Goal: Feedback & Contribution: Leave review/rating

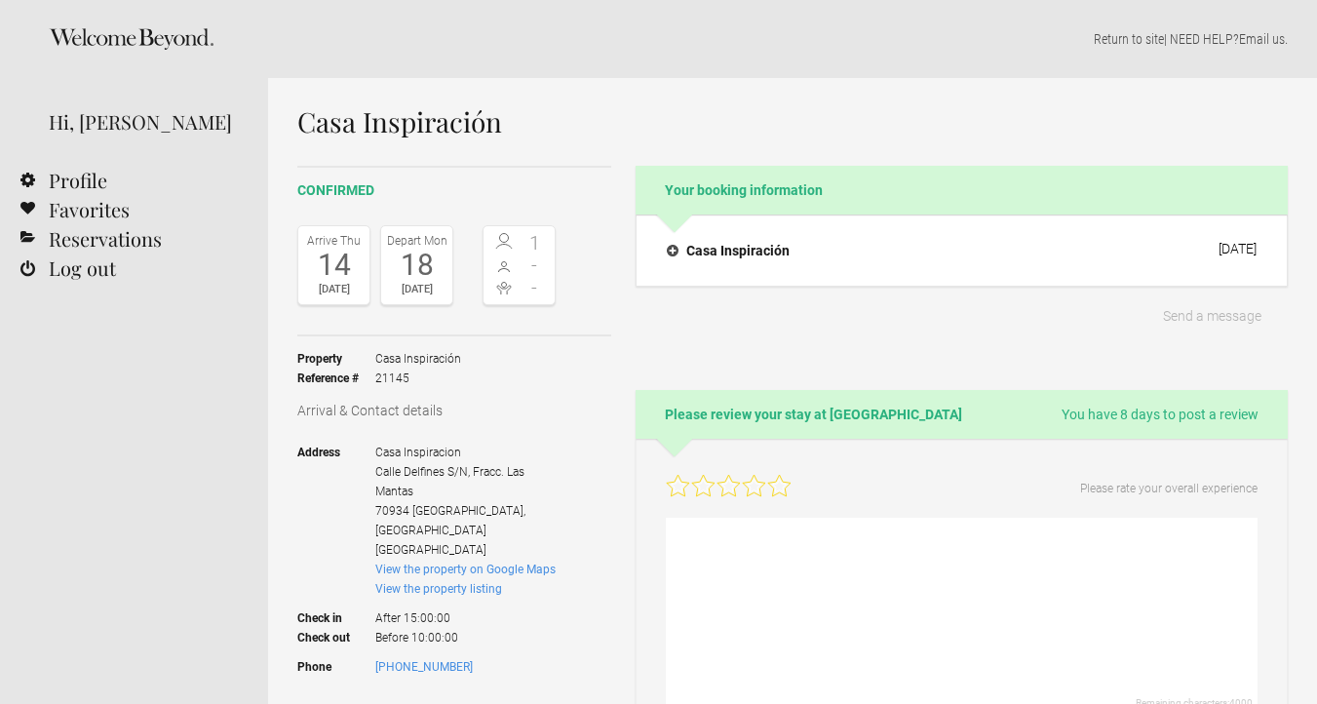
select select "EUR"
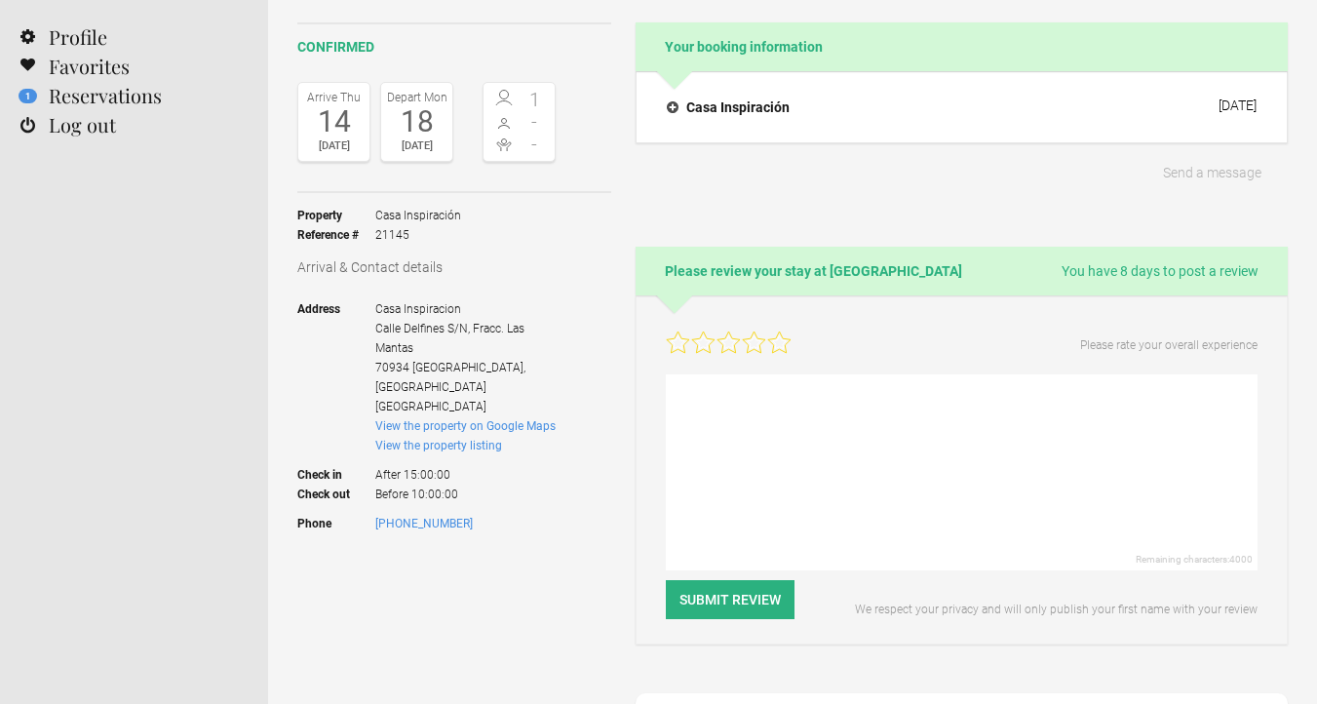
scroll to position [144, 0]
click at [783, 333] on icon at bounding box center [779, 341] width 24 height 24
click at [755, 397] on textarea at bounding box center [962, 471] width 592 height 196
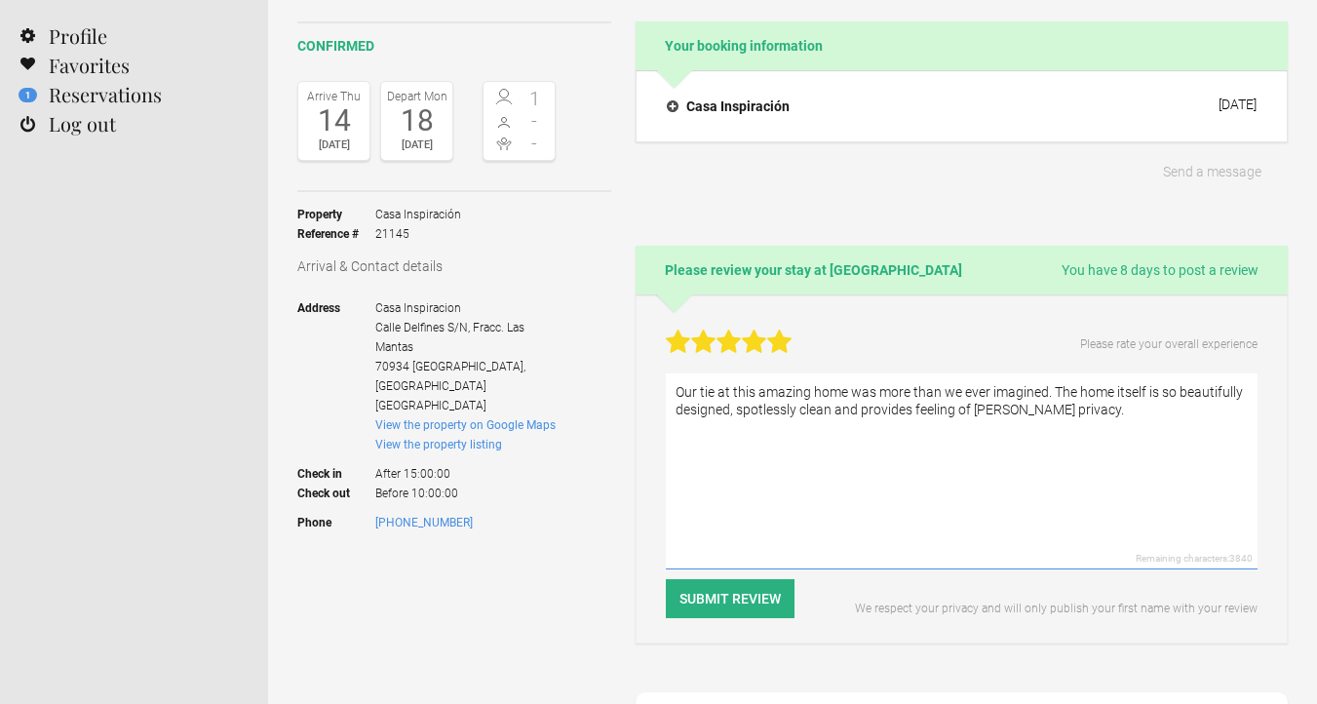
click at [984, 412] on textarea "Our tie at this amazing home was more than we ever imagined. The home itself is…" at bounding box center [962, 471] width 592 height 196
click at [1056, 404] on textarea "Our tie at this amazing home was more than we ever imagined. The home itself is…" at bounding box center [962, 471] width 592 height 196
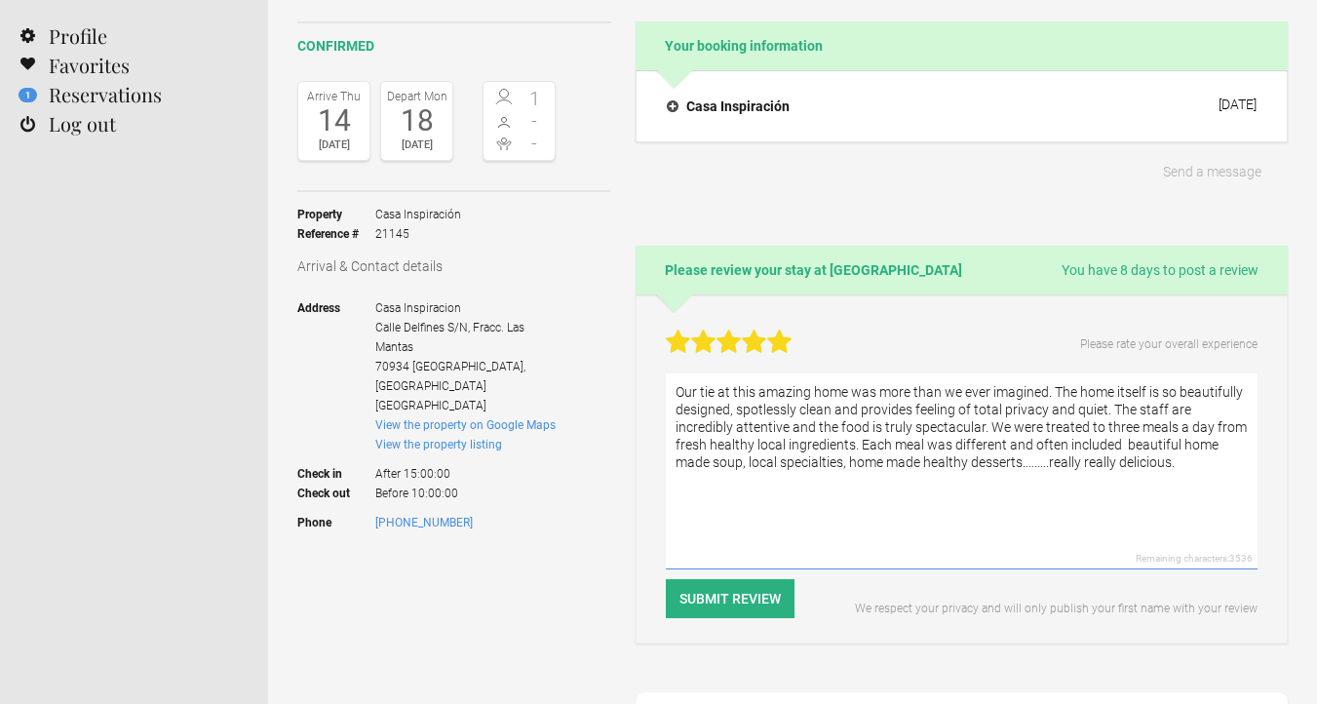
click at [1013, 462] on textarea "Our tie at this amazing home was more than we ever imagined. The home itself is…" at bounding box center [962, 471] width 592 height 196
click at [1188, 464] on textarea "Our tie at this amazing home was more than we ever imagined. The home itself is…" at bounding box center [962, 471] width 592 height 196
click at [709, 392] on textarea "Our tie at this amazing home was more than we ever imagined. The home itself is…" at bounding box center [962, 471] width 592 height 196
click at [1218, 462] on textarea "Our time at this amazing home was more than we ever imagined. The home itself i…" at bounding box center [962, 471] width 592 height 196
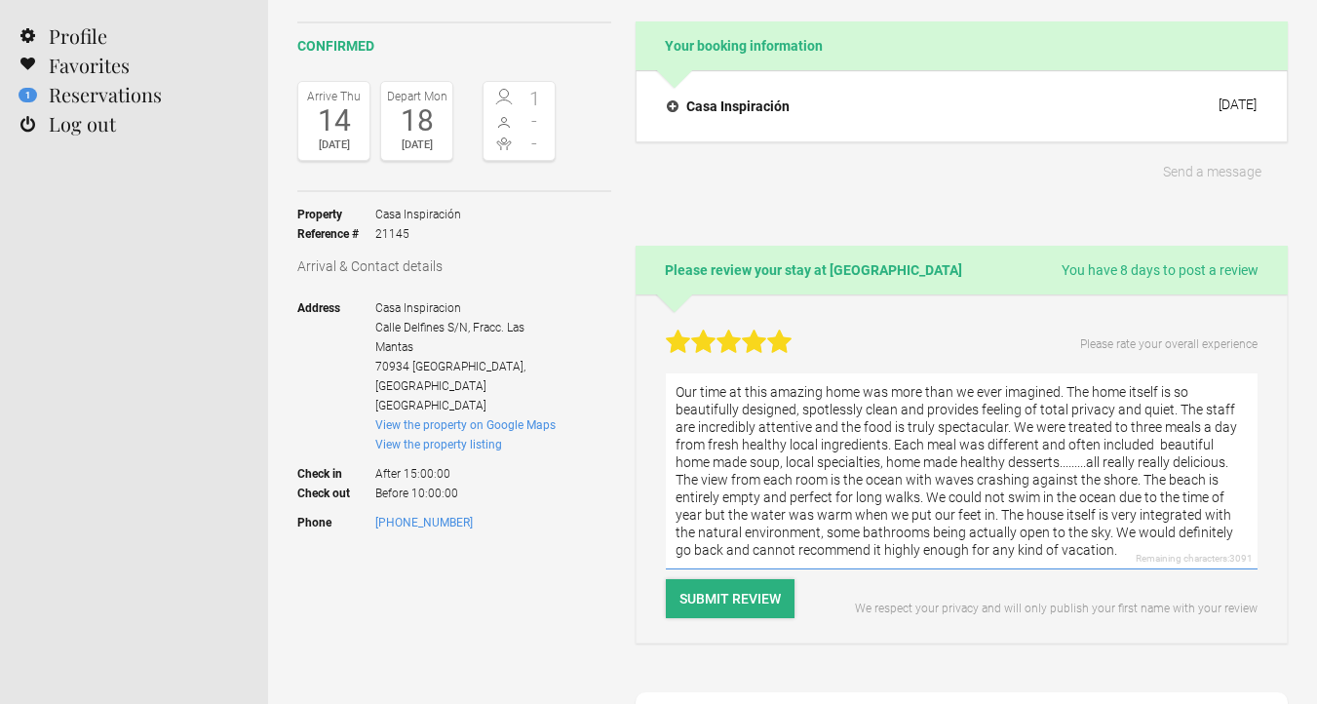
type textarea "Our time at this amazing home was more than we ever imagined. The home itself i…"
click at [739, 601] on button "Submit Review" at bounding box center [730, 598] width 129 height 39
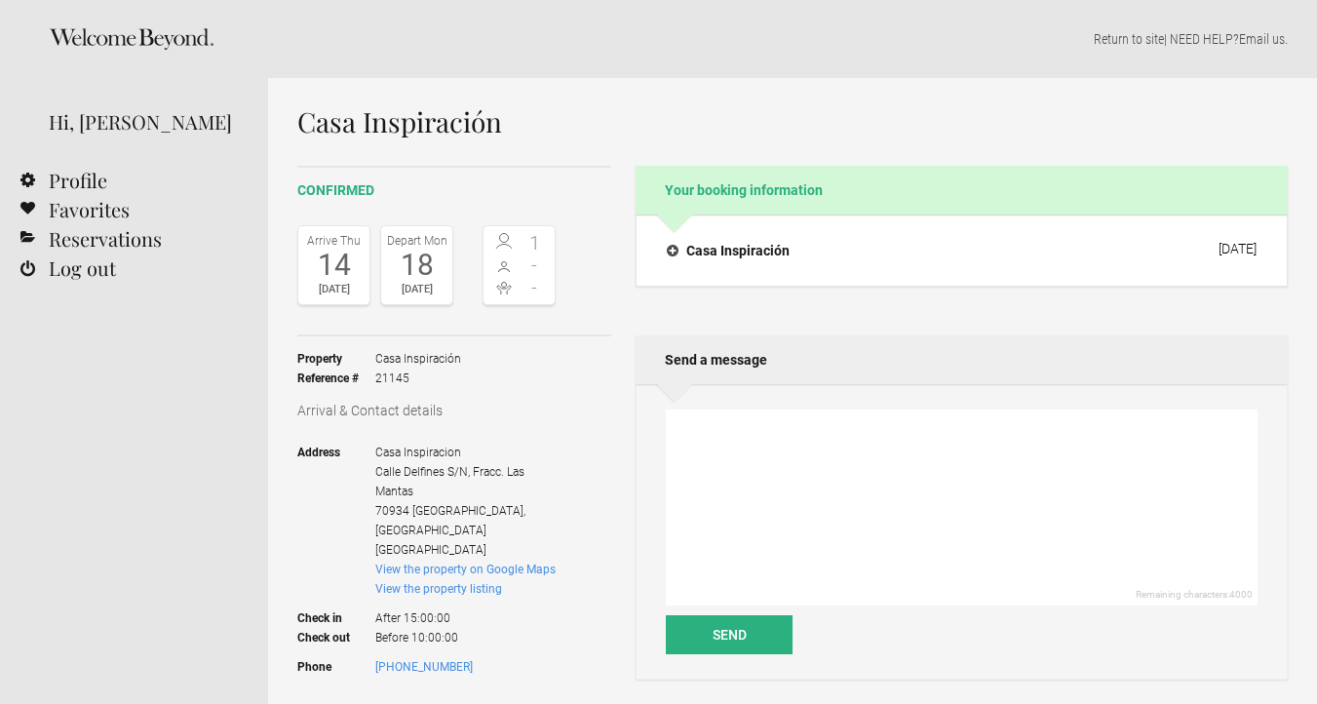
select select "EUR"
